Goal: Transaction & Acquisition: Subscribe to service/newsletter

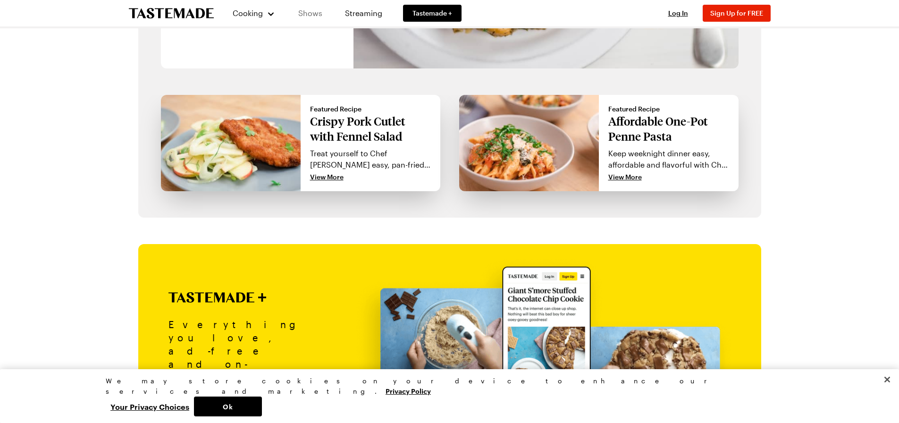
scroll to position [751, 0]
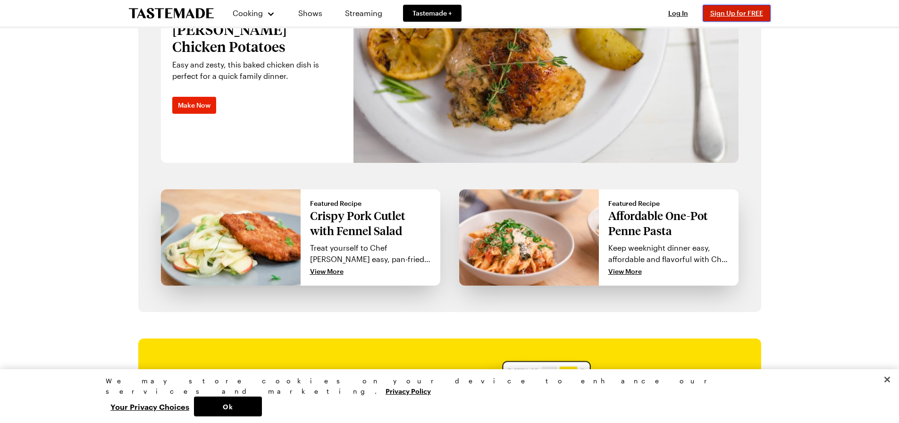
click at [724, 12] on span "Sign Up for FREE" at bounding box center [736, 13] width 53 height 8
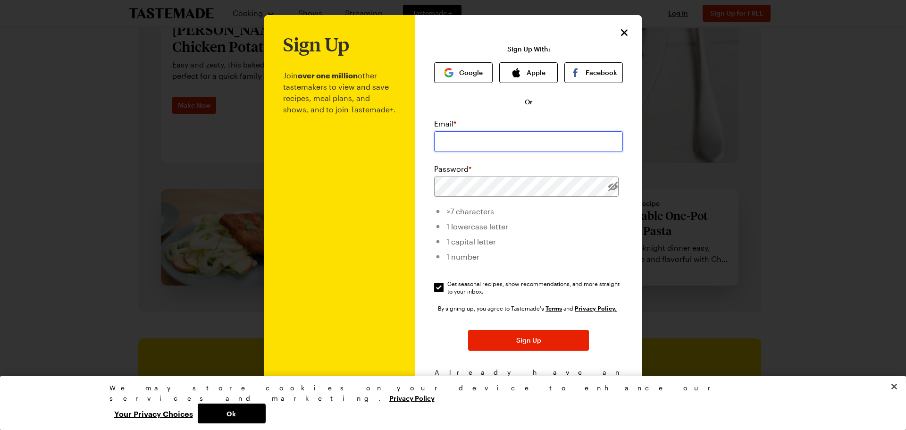
click at [480, 135] on input "email" at bounding box center [528, 141] width 189 height 21
type input "[EMAIL_ADDRESS][DOMAIN_NAME]"
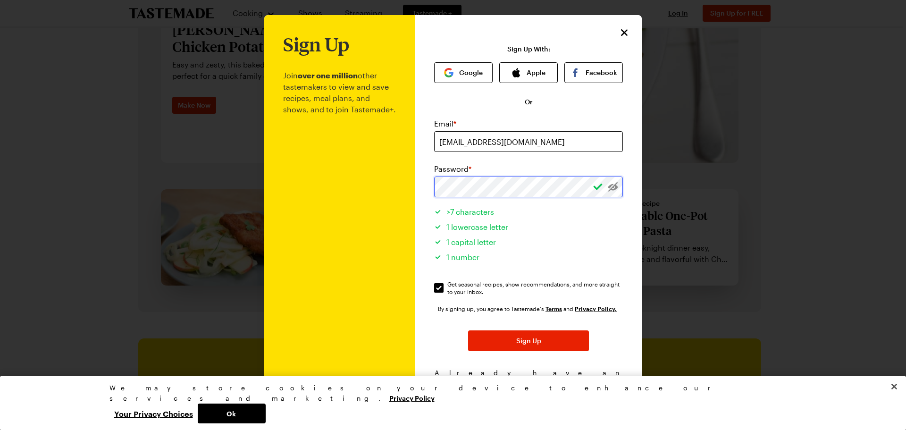
click at [468, 330] on button "Sign Up" at bounding box center [528, 340] width 121 height 21
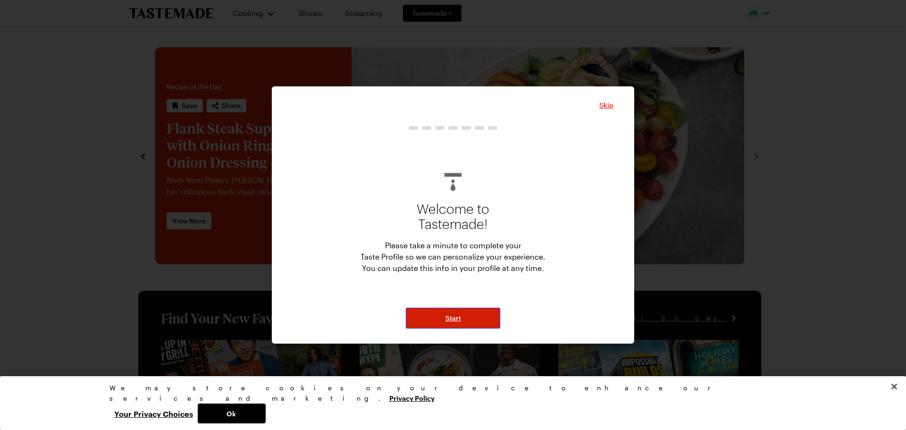
click at [460, 314] on span "Start" at bounding box center [453, 317] width 16 height 9
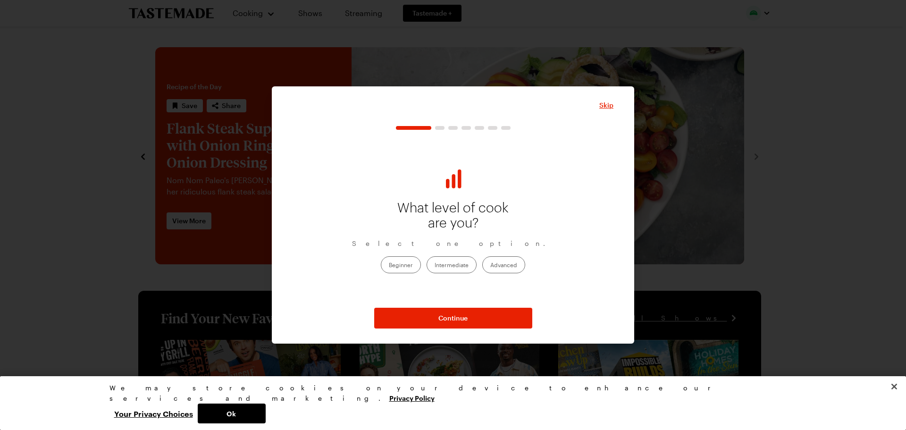
click at [451, 265] on label "Intermediate" at bounding box center [452, 264] width 50 height 17
click at [435, 265] on input "Intermediate" at bounding box center [435, 265] width 0 height 0
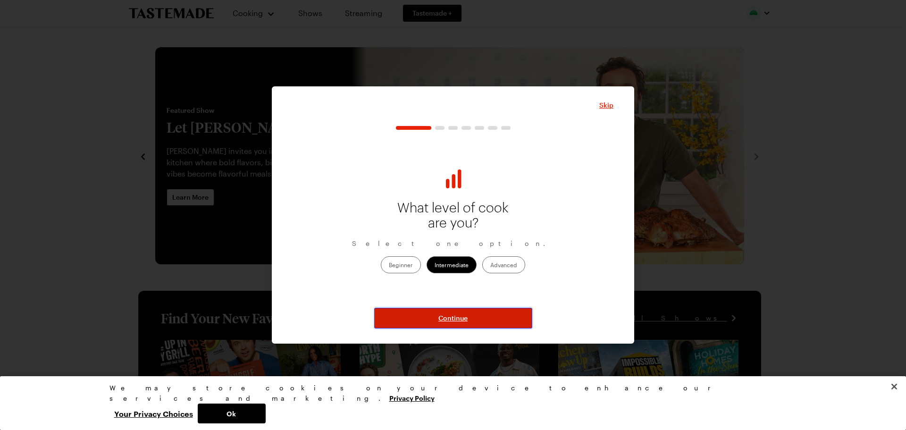
click at [450, 317] on span "Continue" at bounding box center [452, 317] width 29 height 9
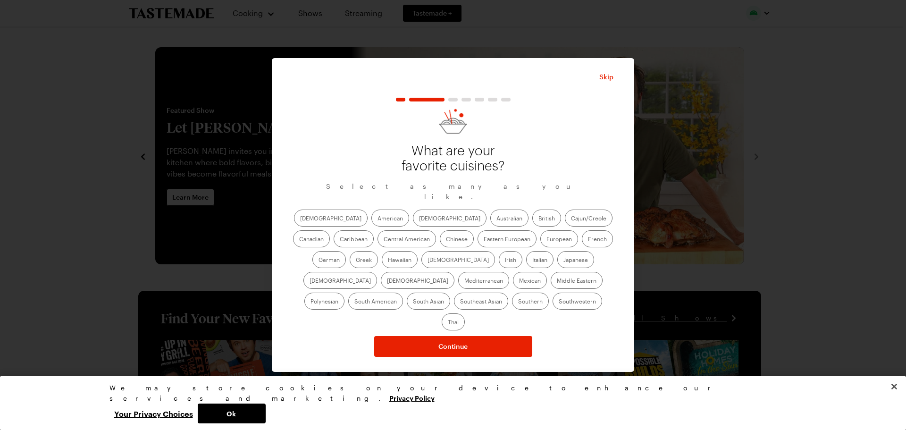
click at [371, 223] on label "American" at bounding box center [390, 217] width 38 height 17
click at [377, 219] on input "American" at bounding box center [377, 219] width 0 height 0
click at [413, 226] on label "[DEMOGRAPHIC_DATA]" at bounding box center [450, 217] width 74 height 17
click at [419, 219] on input "[DEMOGRAPHIC_DATA]" at bounding box center [419, 219] width 0 height 0
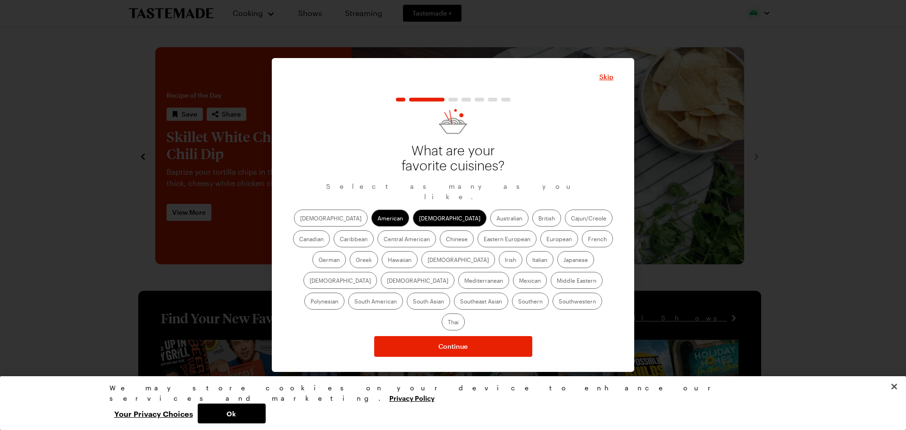
click at [440, 247] on label "Chinese" at bounding box center [457, 238] width 34 height 17
click at [446, 240] on input "Chinese" at bounding box center [446, 240] width 0 height 0
click at [540, 247] on label "European" at bounding box center [559, 238] width 38 height 17
click at [546, 240] on input "European" at bounding box center [546, 240] width 0 height 0
click at [582, 247] on label "French" at bounding box center [597, 238] width 31 height 17
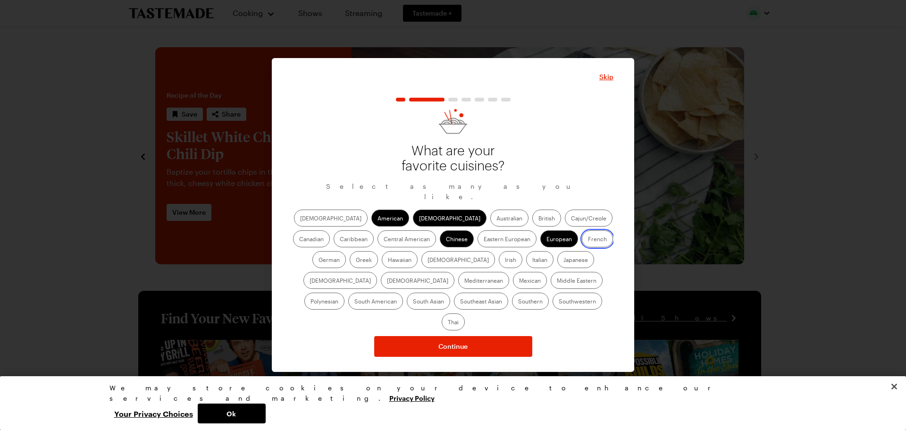
click at [588, 240] on input "French" at bounding box center [588, 240] width 0 height 0
click at [346, 251] on label "German" at bounding box center [328, 259] width 33 height 17
click at [318, 260] on input "German" at bounding box center [318, 260] width 0 height 0
click at [378, 251] on label "Greek" at bounding box center [364, 259] width 28 height 17
click at [356, 260] on input "Greek" at bounding box center [356, 260] width 0 height 0
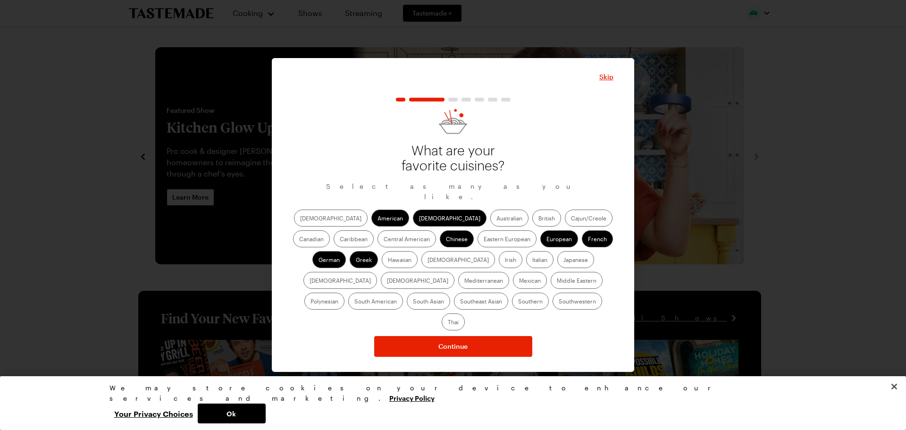
click at [377, 244] on label "Central American" at bounding box center [406, 238] width 59 height 17
click at [384, 240] on American "Central American" at bounding box center [384, 240] width 0 height 0
click at [526, 265] on label "Italian" at bounding box center [539, 259] width 27 height 17
click at [532, 260] on input "Italian" at bounding box center [532, 260] width 0 height 0
click at [557, 267] on label "Japanese" at bounding box center [575, 259] width 37 height 17
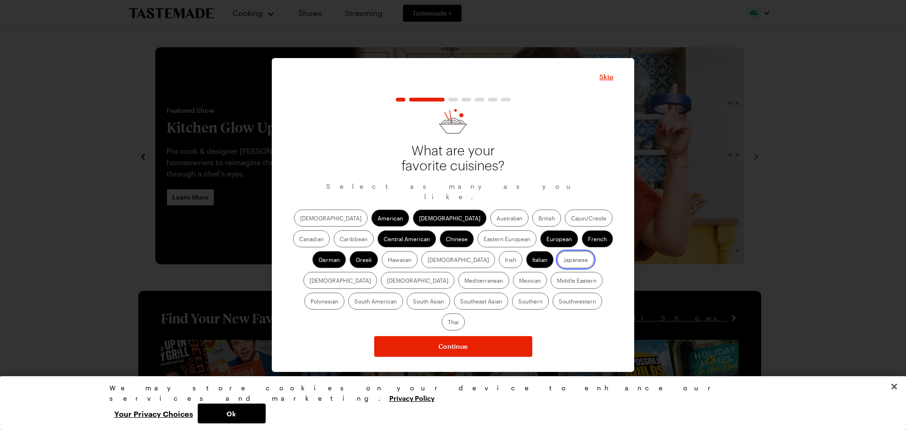
click at [563, 260] on input "Japanese" at bounding box center [563, 260] width 0 height 0
click at [454, 272] on label "[DEMOGRAPHIC_DATA]" at bounding box center [418, 280] width 74 height 17
click at [387, 281] on input "[DEMOGRAPHIC_DATA]" at bounding box center [387, 281] width 0 height 0
click at [509, 272] on label "Mediterranean" at bounding box center [483, 280] width 51 height 17
click at [464, 281] on input "Mediterranean" at bounding box center [464, 281] width 0 height 0
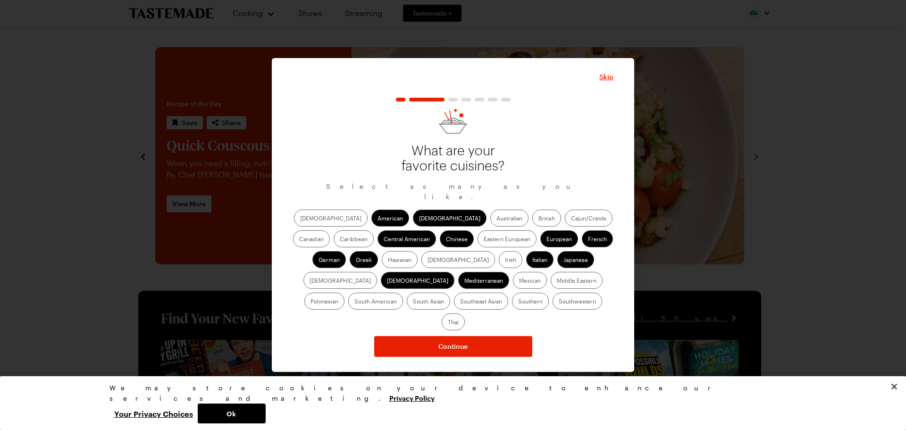
click at [403, 293] on label "South American" at bounding box center [375, 301] width 55 height 17
click at [354, 302] on American "South American" at bounding box center [354, 302] width 0 height 0
click at [513, 285] on label "Mexican" at bounding box center [530, 280] width 34 height 17
click at [519, 281] on input "Mexican" at bounding box center [519, 281] width 0 height 0
click at [512, 305] on label "Southern" at bounding box center [530, 301] width 37 height 17
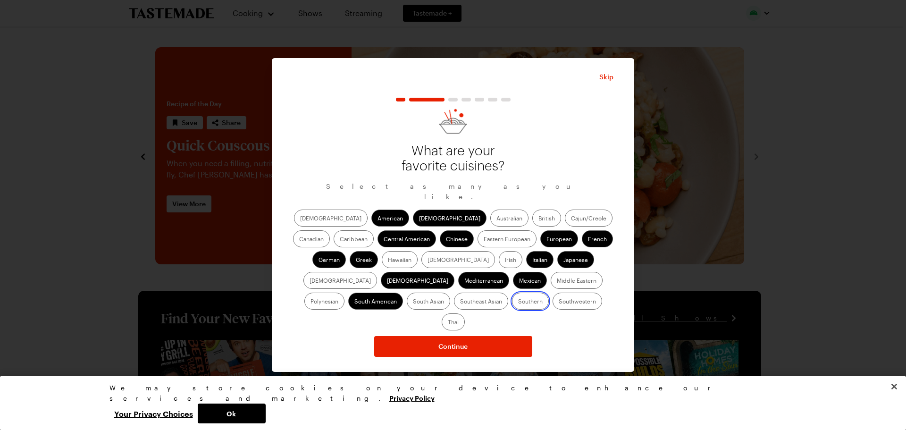
click at [518, 302] on input "Southern" at bounding box center [518, 302] width 0 height 0
click at [465, 313] on label "Thai" at bounding box center [453, 321] width 23 height 17
click at [448, 323] on input "Thai" at bounding box center [448, 323] width 0 height 0
click at [552, 300] on label "Southwestern" at bounding box center [577, 301] width 50 height 17
click at [559, 302] on input "Southwestern" at bounding box center [559, 302] width 0 height 0
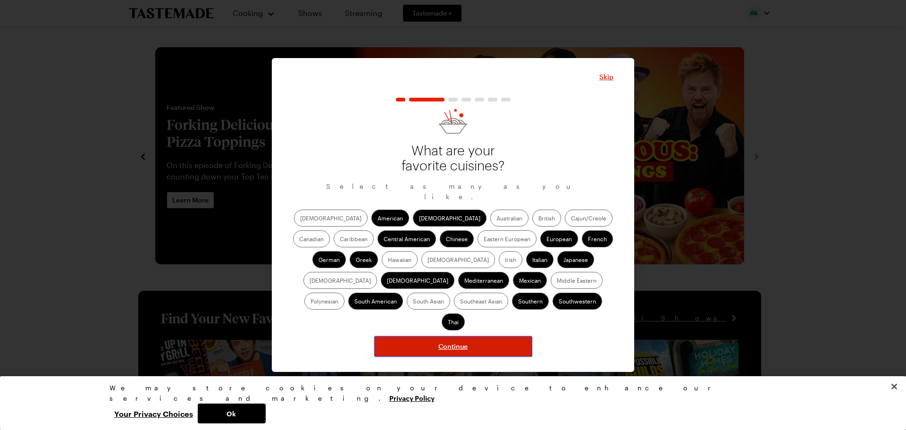
click at [460, 342] on span "Continue" at bounding box center [452, 346] width 29 height 9
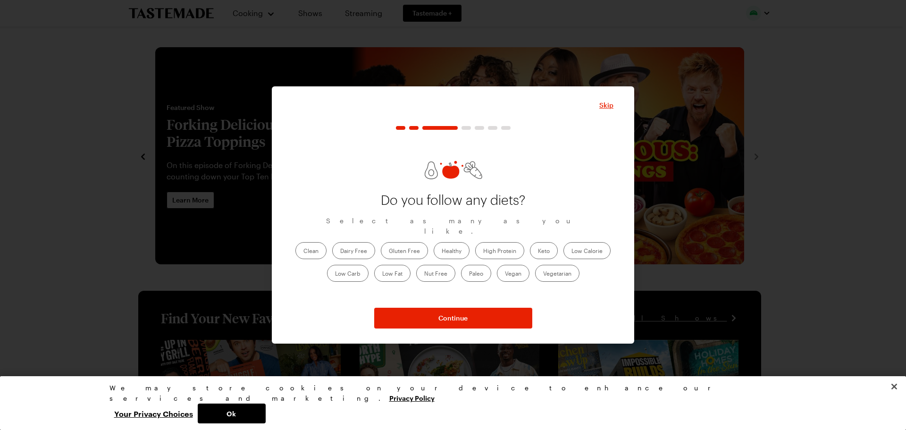
click at [392, 242] on label "Gluten Free" at bounding box center [404, 250] width 47 height 17
click at [389, 251] on Free "Gluten Free" at bounding box center [389, 251] width 0 height 0
click at [451, 247] on label "Healthy" at bounding box center [452, 250] width 36 height 17
click at [442, 251] on input "Healthy" at bounding box center [442, 251] width 0 height 0
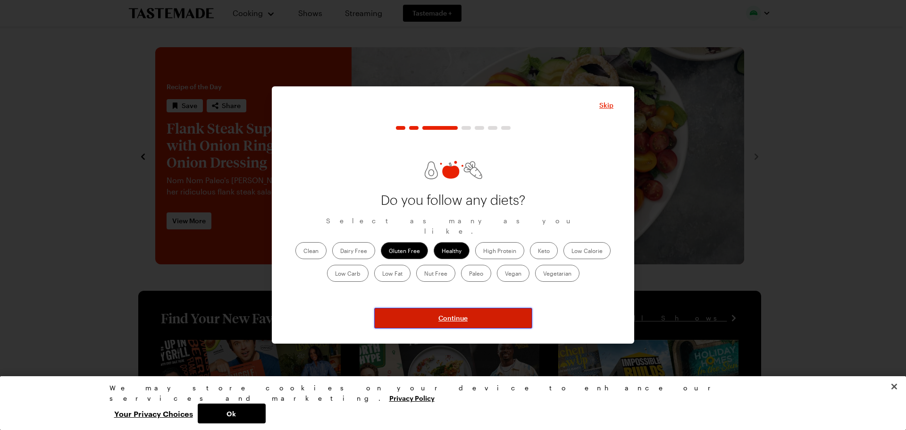
click at [464, 314] on span "Continue" at bounding box center [452, 317] width 29 height 9
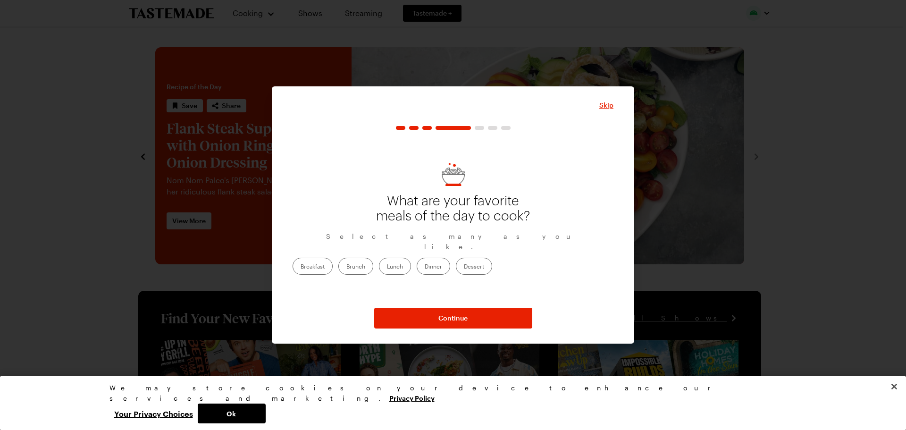
click at [450, 262] on label "Dinner" at bounding box center [433, 266] width 33 height 17
click at [425, 267] on input "Dinner" at bounding box center [425, 267] width 0 height 0
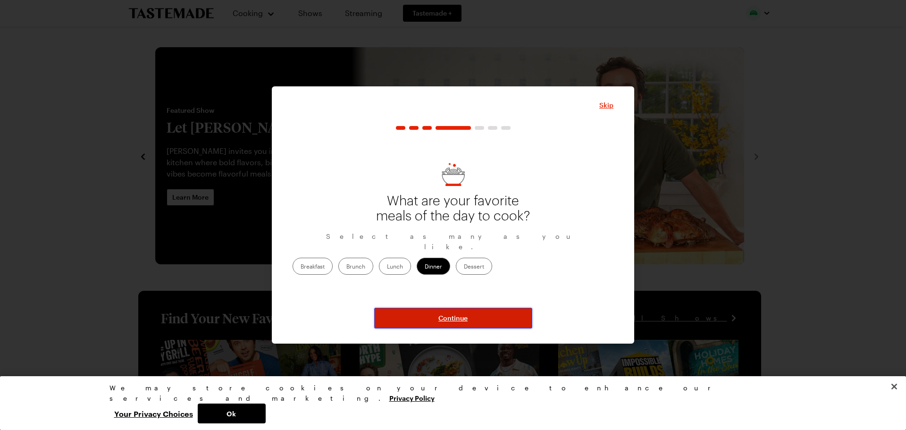
click at [451, 312] on button "Continue" at bounding box center [453, 318] width 158 height 21
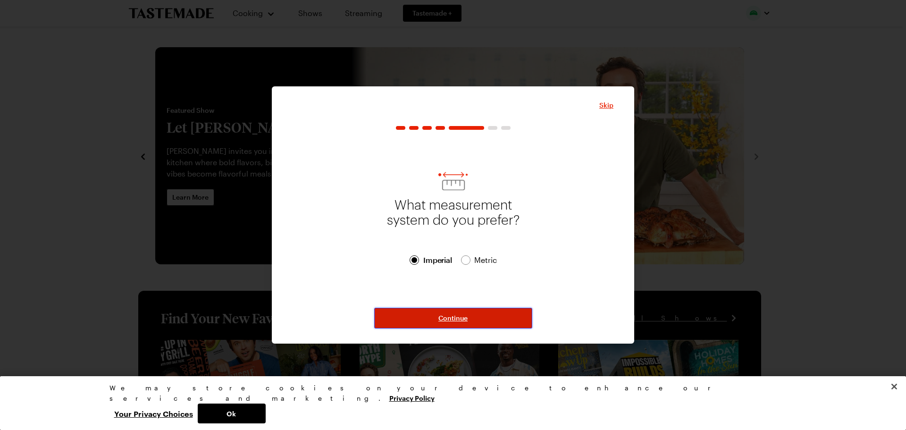
click at [449, 316] on span "Continue" at bounding box center [452, 317] width 29 height 9
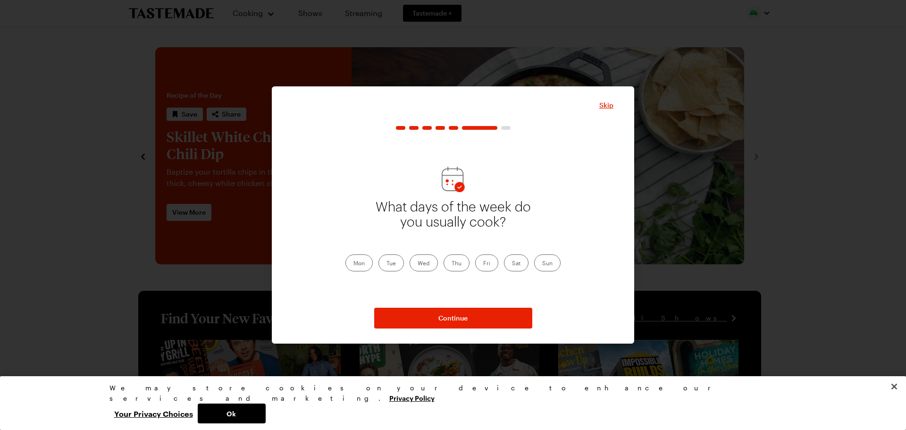
drag, startPoint x: 366, startPoint y: 268, endPoint x: 383, endPoint y: 267, distance: 16.5
click at [367, 267] on label "Mon" at bounding box center [358, 262] width 27 height 17
click at [353, 264] on input "Mon" at bounding box center [353, 264] width 0 height 0
click at [391, 263] on label "Tue" at bounding box center [390, 262] width 25 height 17
click at [386, 264] on input "Tue" at bounding box center [386, 264] width 0 height 0
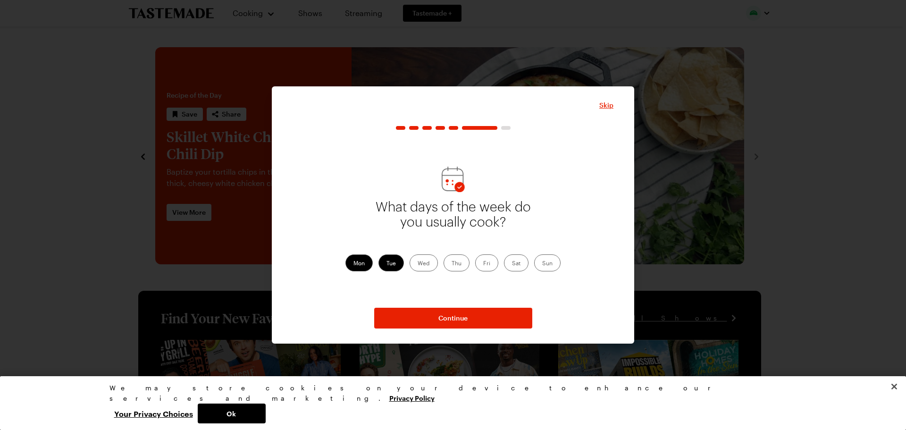
click at [426, 265] on label "Wed" at bounding box center [424, 262] width 28 height 17
click at [418, 264] on input "Wed" at bounding box center [418, 264] width 0 height 0
click at [466, 267] on label "Thu" at bounding box center [457, 262] width 26 height 17
click at [452, 264] on input "Thu" at bounding box center [452, 264] width 0 height 0
click at [544, 263] on label "Sun" at bounding box center [547, 262] width 26 height 17
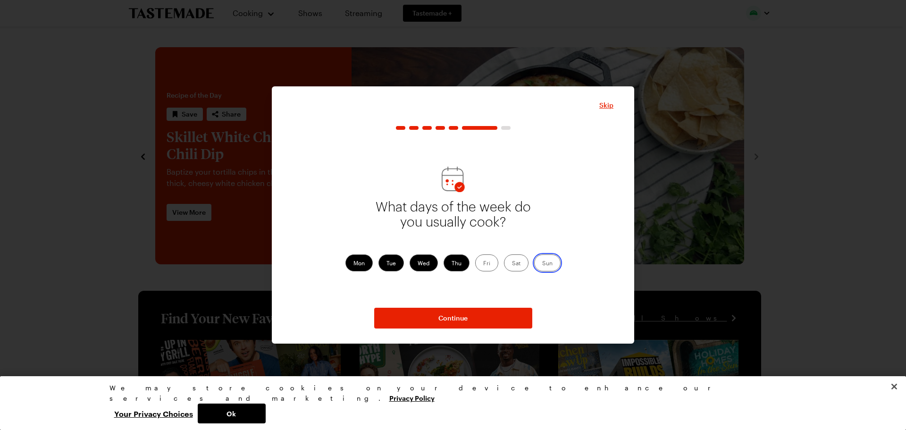
click at [542, 264] on input "Sun" at bounding box center [542, 264] width 0 height 0
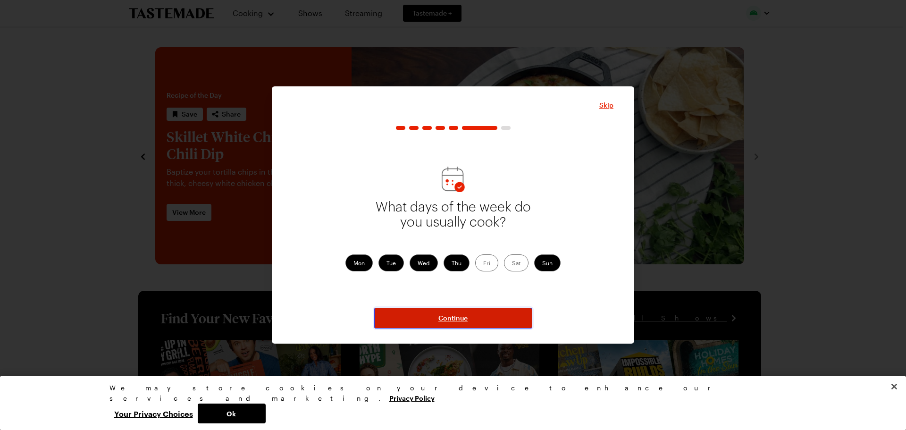
click at [444, 312] on button "Continue" at bounding box center [453, 318] width 158 height 21
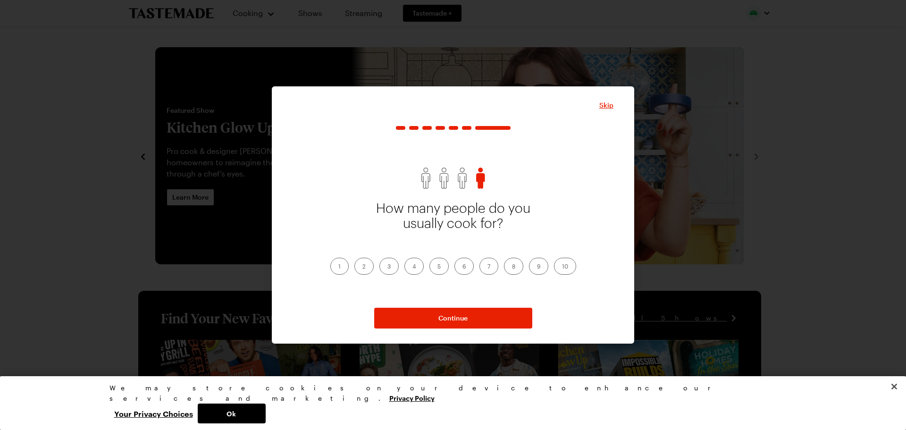
click at [343, 267] on label "1" at bounding box center [339, 266] width 18 height 17
click at [338, 267] on input "1" at bounding box center [338, 267] width 0 height 0
click at [360, 268] on label "2" at bounding box center [363, 266] width 19 height 17
click at [362, 267] on input "2" at bounding box center [362, 267] width 0 height 0
click at [394, 267] on label "3" at bounding box center [388, 266] width 19 height 17
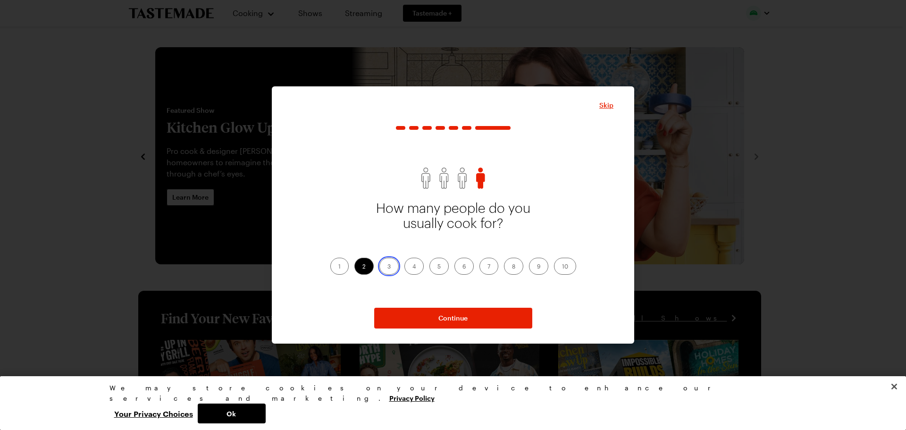
click at [387, 267] on input "3" at bounding box center [387, 267] width 0 height 0
click at [413, 267] on label "4" at bounding box center [413, 266] width 19 height 17
click at [412, 267] on input "4" at bounding box center [412, 267] width 0 height 0
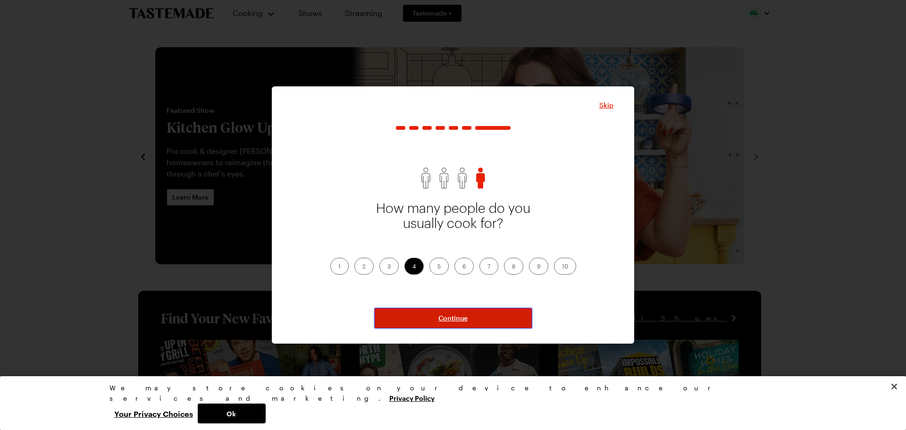
click at [444, 320] on span "Continue" at bounding box center [452, 317] width 29 height 9
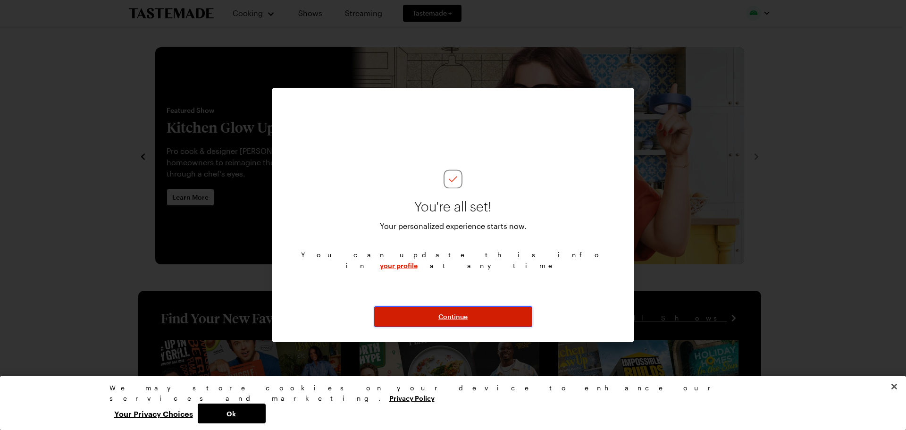
click at [444, 320] on span "Continue" at bounding box center [452, 316] width 29 height 9
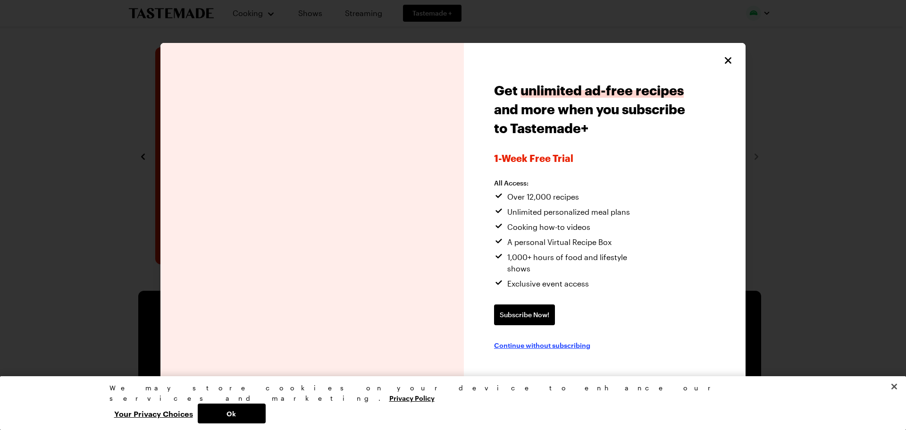
click at [541, 341] on span "Continue without subscribing" at bounding box center [542, 344] width 96 height 9
